Goal: Task Accomplishment & Management: Manage account settings

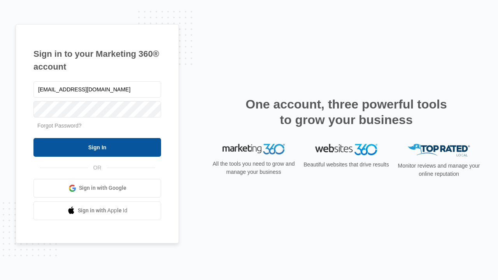
click at [97, 147] on input "Sign In" at bounding box center [97, 147] width 128 height 19
